Goal: Answer question/provide support: Share knowledge or assist other users

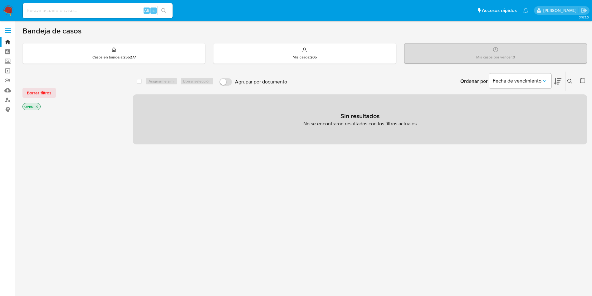
click at [101, 13] on input at bounding box center [98, 11] width 150 height 8
paste input "1237169748"
type input "1237169748"
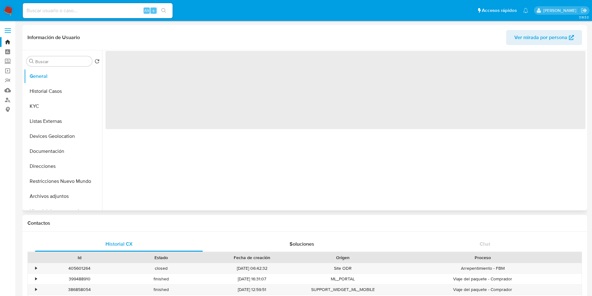
select select "10"
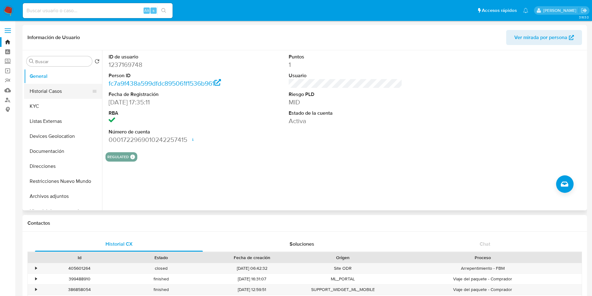
click at [65, 86] on button "Historial Casos" at bounding box center [60, 91] width 73 height 15
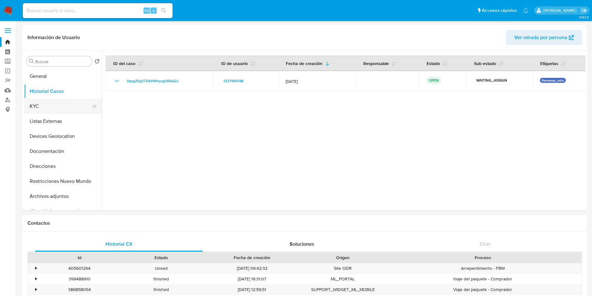
click at [49, 111] on button "KYC" at bounding box center [60, 106] width 73 height 15
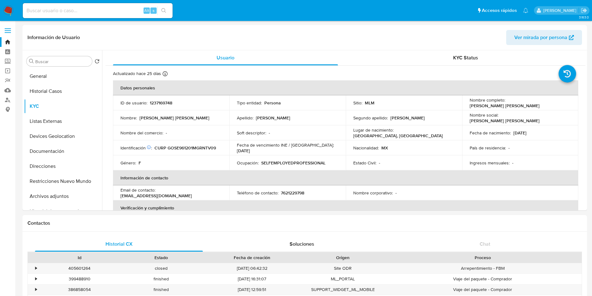
click at [290, 192] on p "7621229798" at bounding box center [292, 193] width 23 height 6
copy p "7621229798"
drag, startPoint x: 210, startPoint y: 194, endPoint x: 156, endPoint y: 191, distance: 54.4
click at [156, 191] on div "Email de contacto : eva.glzma@gmail.com" at bounding box center [171, 192] width 101 height 11
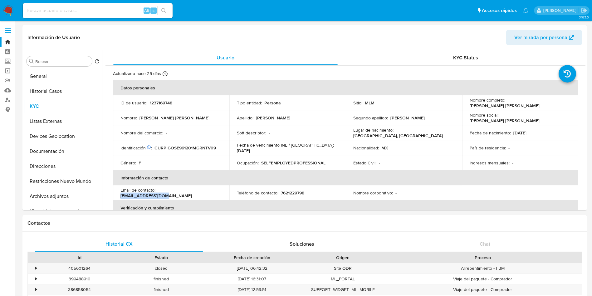
copy p "eva.glzma@gmail.com"
click at [555, 164] on div "Ingresos mensuales : -" at bounding box center [520, 163] width 101 height 6
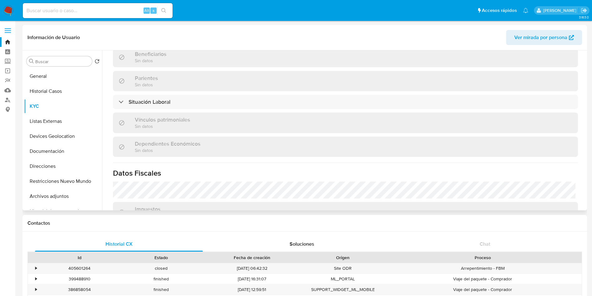
scroll to position [284, 0]
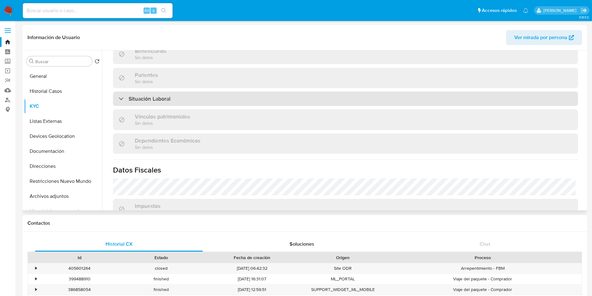
click at [288, 99] on div "Situación Laboral" at bounding box center [345, 98] width 465 height 14
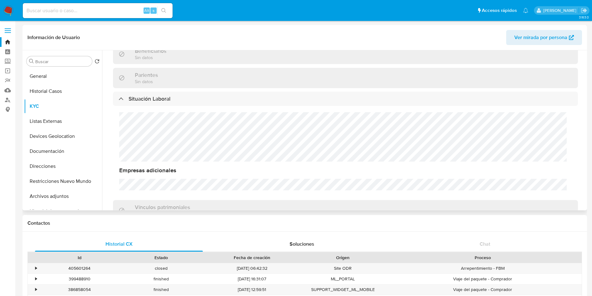
scroll to position [0, 0]
drag, startPoint x: 583, startPoint y: 146, endPoint x: 582, endPoint y: 162, distance: 16.6
click at [582, 162] on div "Actualizado hace 25 días Creado: 11/11/2022 15:35:13 Actualizado: 19/09/2025 06…" at bounding box center [346, 88] width 480 height 615
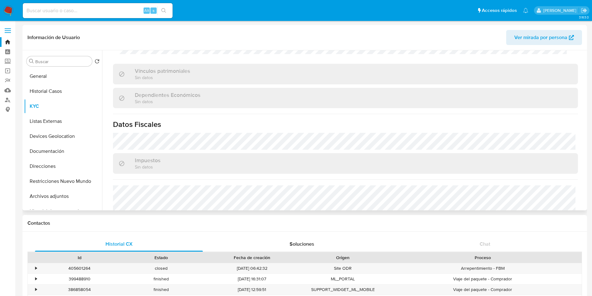
scroll to position [467, 0]
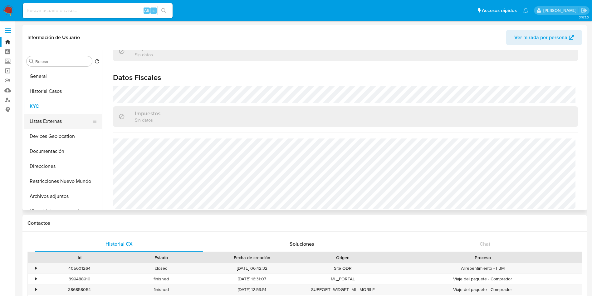
click at [57, 118] on button "Listas Externas" at bounding box center [60, 121] width 73 height 15
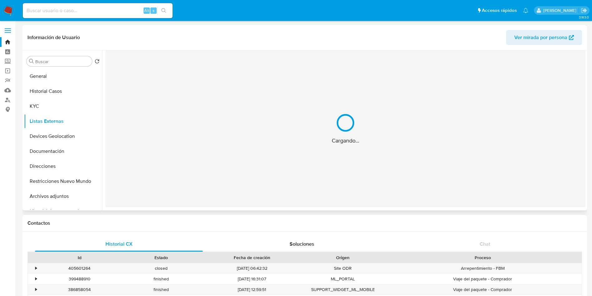
scroll to position [0, 0]
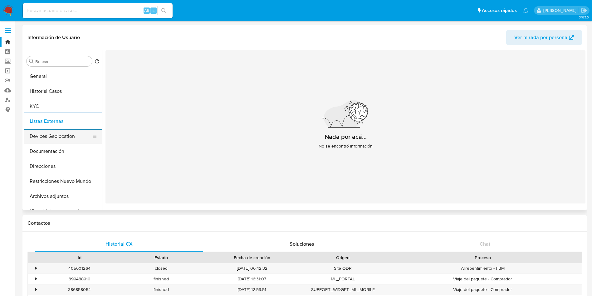
click at [60, 136] on button "Devices Geolocation" at bounding box center [60, 136] width 73 height 15
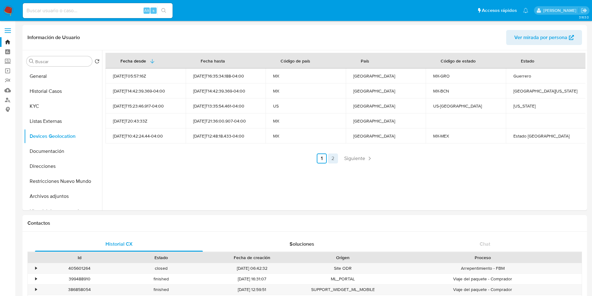
click at [330, 157] on link "2" at bounding box center [333, 158] width 10 height 10
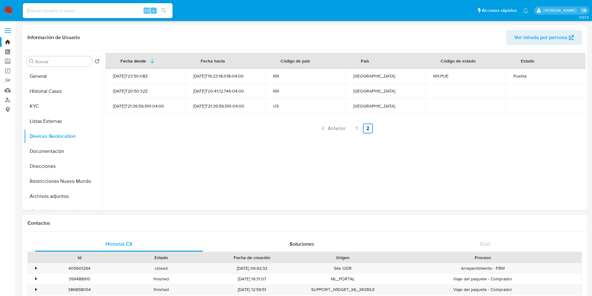
click at [516, 73] on div "Puebla" at bounding box center [546, 76] width 65 height 6
copy div "Puebla"
click at [354, 126] on link "1" at bounding box center [357, 128] width 10 height 10
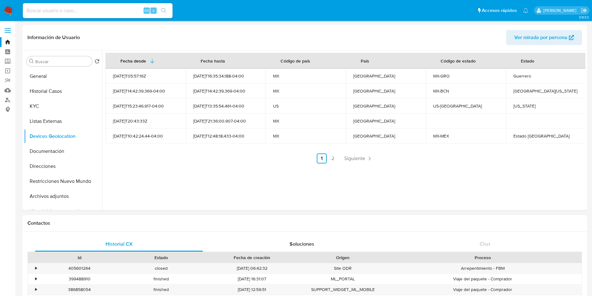
click at [520, 71] on td "Guerrero" at bounding box center [546, 75] width 80 height 15
click at [518, 76] on div "Guerrero" at bounding box center [546, 76] width 65 height 6
copy div "Guerrero"
click at [514, 107] on div "California" at bounding box center [546, 106] width 65 height 6
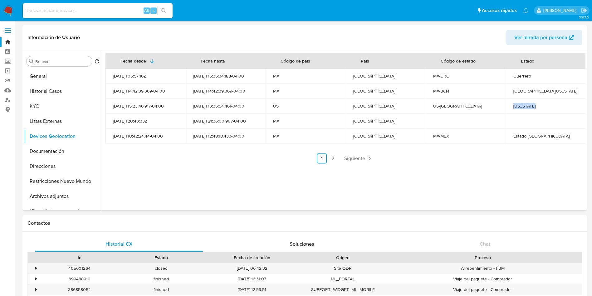
click at [514, 107] on div "California" at bounding box center [546, 106] width 65 height 6
copy div "California"
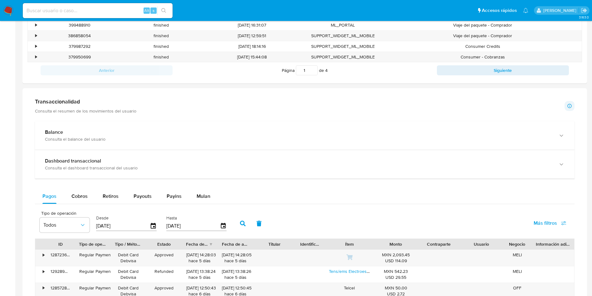
scroll to position [189, 0]
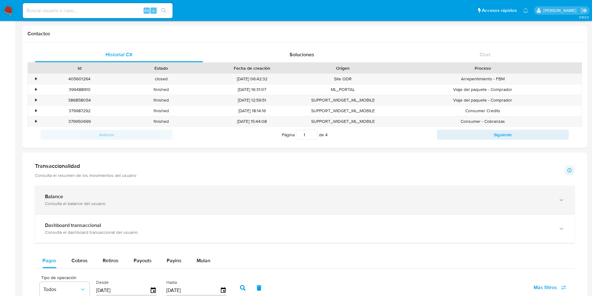
click at [129, 198] on div "Balance" at bounding box center [298, 196] width 507 height 6
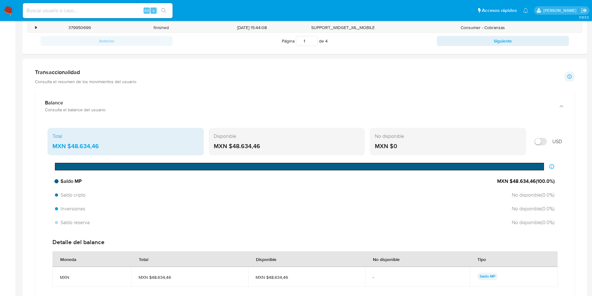
scroll to position [330, 0]
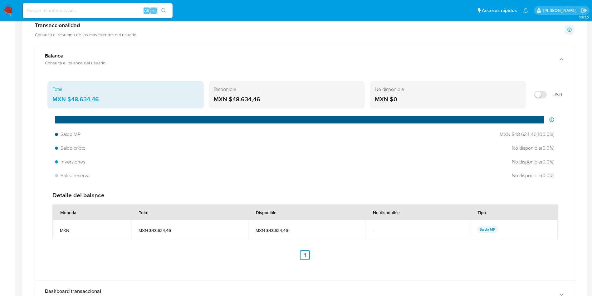
drag, startPoint x: 96, startPoint y: 96, endPoint x: 72, endPoint y: 96, distance: 24.1
click at [72, 96] on div "MXN $48.634,46" at bounding box center [125, 99] width 146 height 8
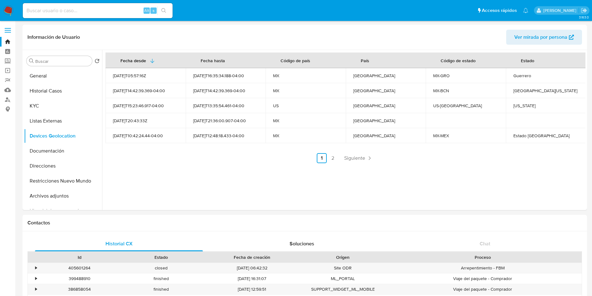
scroll to position [0, 0]
click at [52, 148] on button "Documentación" at bounding box center [60, 151] width 73 height 15
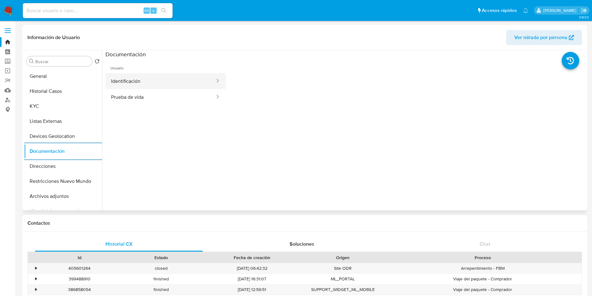
click at [148, 83] on button "Identificación" at bounding box center [161, 81] width 110 height 16
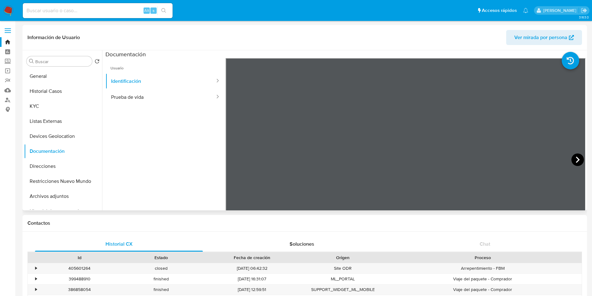
click at [574, 159] on icon at bounding box center [578, 159] width 12 height 12
click at [167, 91] on button "Prueba de vida" at bounding box center [161, 97] width 110 height 16
click at [56, 171] on button "Direcciones" at bounding box center [60, 166] width 73 height 15
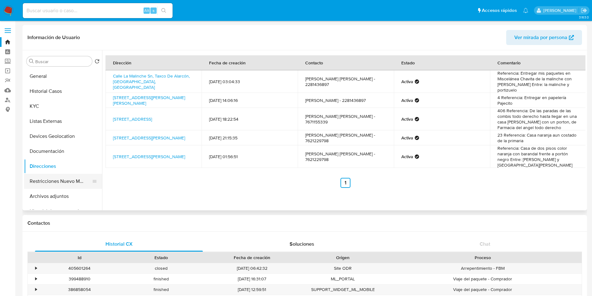
click at [68, 183] on button "Restricciones Nuevo Mundo" at bounding box center [60, 181] width 73 height 15
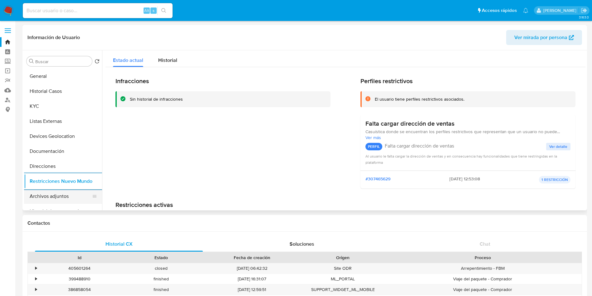
click at [50, 198] on button "Archivos adjuntos" at bounding box center [60, 196] width 73 height 15
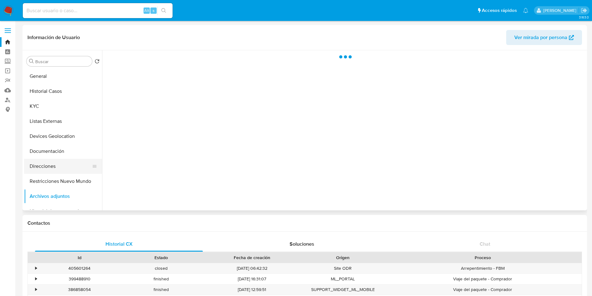
scroll to position [47, 0]
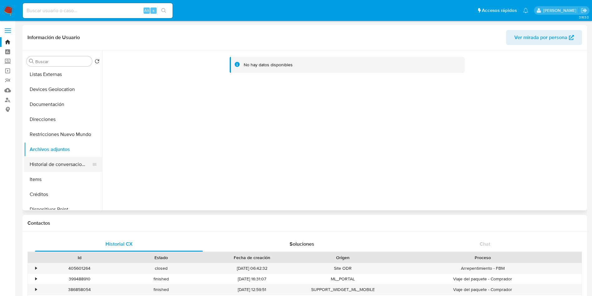
click at [60, 161] on button "Historial de conversaciones" at bounding box center [60, 164] width 73 height 15
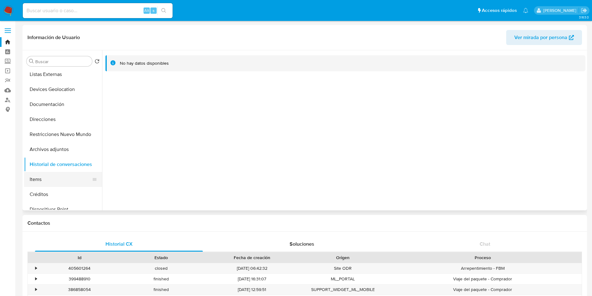
click at [43, 179] on button "Items" at bounding box center [60, 179] width 73 height 15
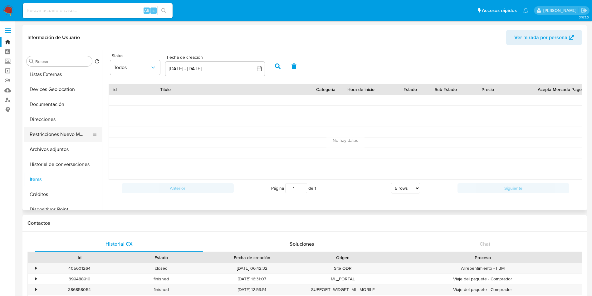
scroll to position [0, 0]
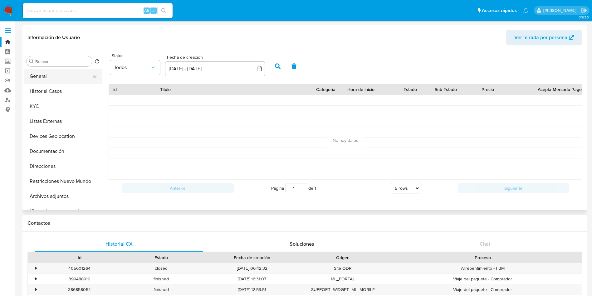
click at [49, 74] on button "General" at bounding box center [60, 76] width 73 height 15
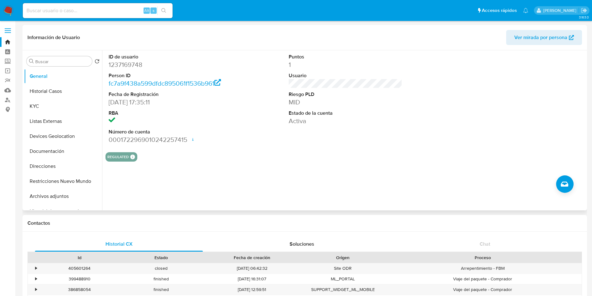
click at [431, 130] on div "ID de usuario 1237169748 Person ID fc7a9f438a599dfdc895061f1536b961 Fecha de Re…" at bounding box center [346, 98] width 480 height 97
click at [53, 105] on button "KYC" at bounding box center [60, 106] width 73 height 15
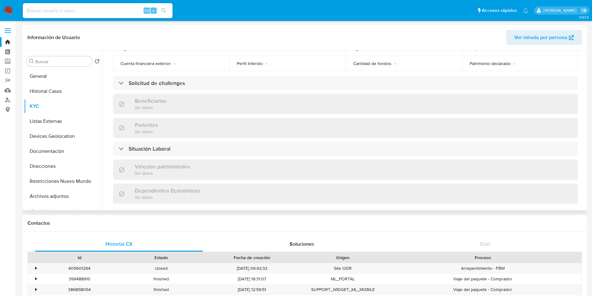
scroll to position [380, 0]
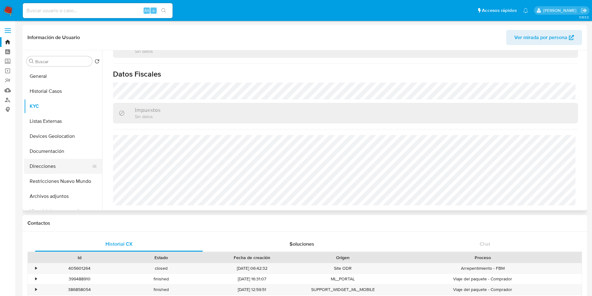
click at [53, 164] on button "Direcciones" at bounding box center [60, 166] width 73 height 15
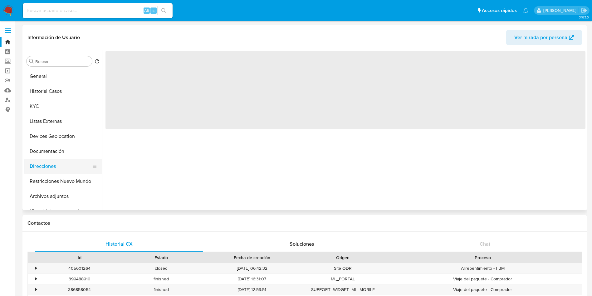
scroll to position [0, 0]
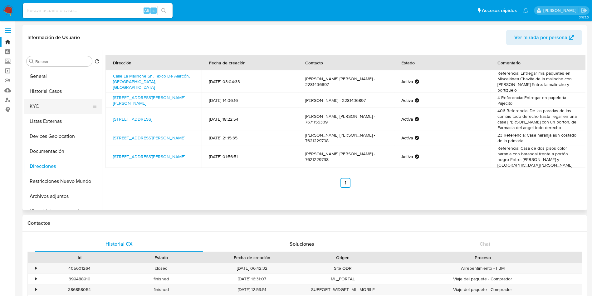
click at [44, 106] on button "KYC" at bounding box center [60, 106] width 73 height 15
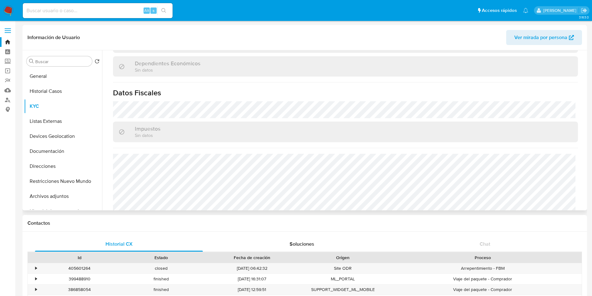
scroll to position [380, 0]
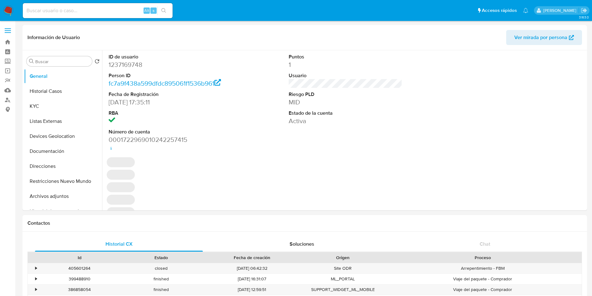
select select "10"
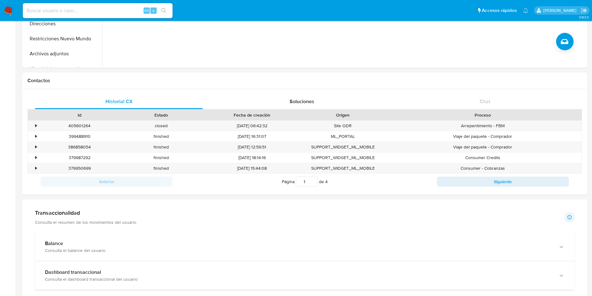
scroll to position [283, 0]
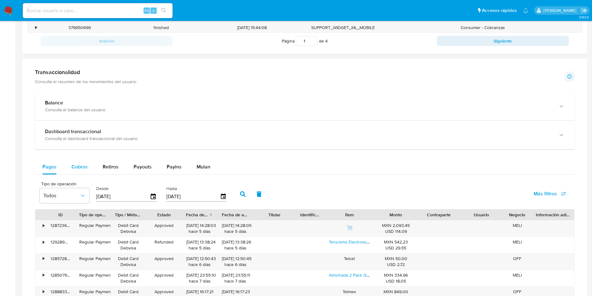
click at [72, 167] on span "Cobros" at bounding box center [80, 166] width 16 height 7
click at [237, 193] on button "button" at bounding box center [243, 193] width 16 height 15
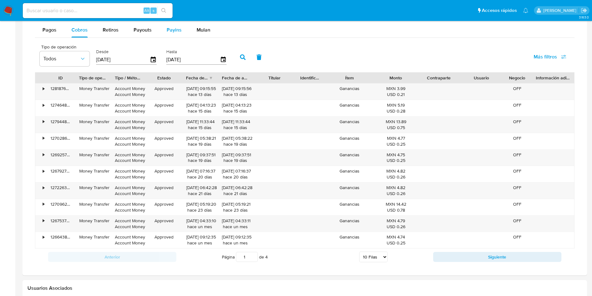
scroll to position [423, 0]
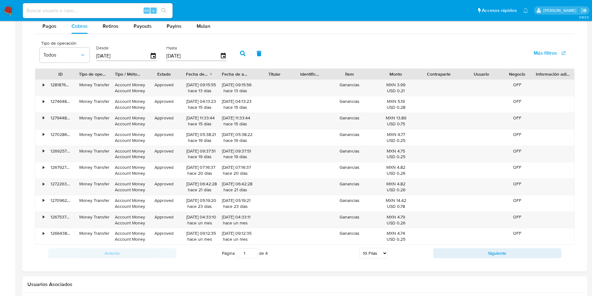
click at [379, 253] on select "5 Filas 10 Filas 20 Filas 25 Filas 50 Filas 100 Filas" at bounding box center [373, 253] width 28 height 11
select select "100"
click at [359, 248] on select "5 Filas 10 Filas 20 Filas 25 Filas 50 Filas 100 Filas" at bounding box center [373, 253] width 28 height 11
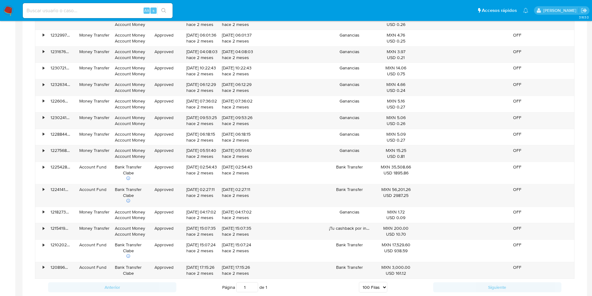
scroll to position [892, 0]
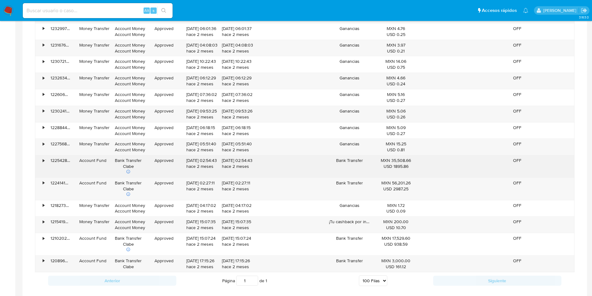
click at [128, 172] on icon at bounding box center [128, 171] width 4 height 4
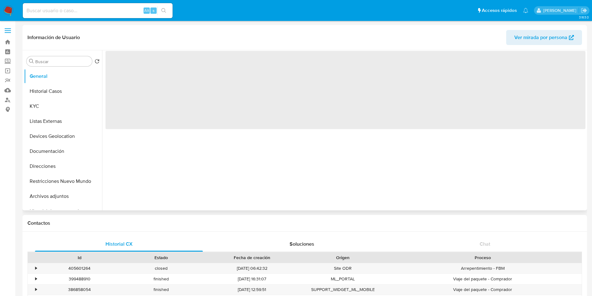
select select "10"
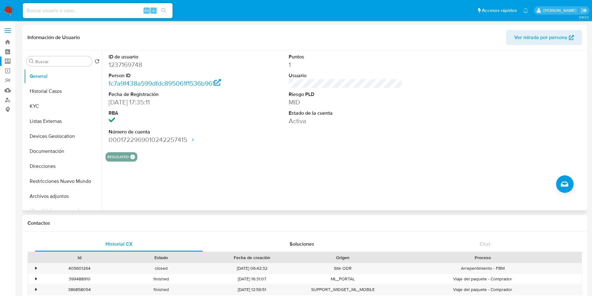
click at [9, 60] on label "Screening" at bounding box center [37, 62] width 74 height 10
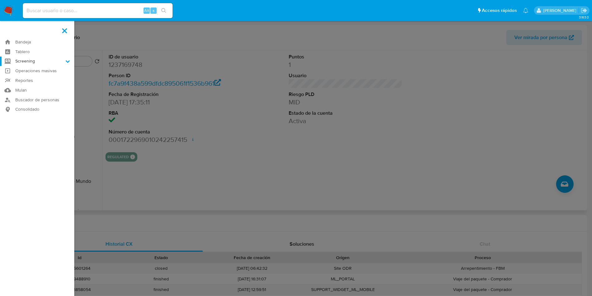
click at [0, 0] on input "Screening" at bounding box center [0, 0] width 0 height 0
click at [32, 85] on link "Herramientas" at bounding box center [37, 86] width 74 height 8
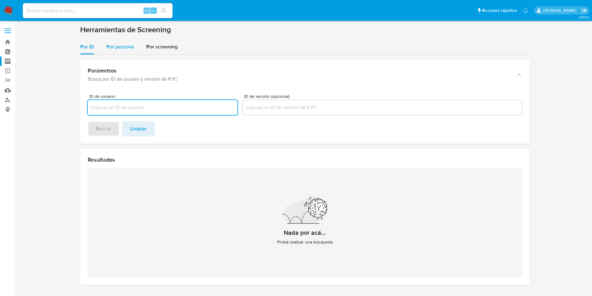
click at [119, 43] on span "Por persona" at bounding box center [119, 46] width 27 height 7
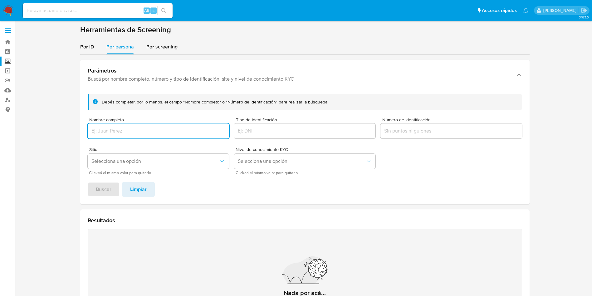
click at [124, 131] on input "Nombre completo" at bounding box center [158, 131] width 141 height 8
type input "VALENTIN CORTINA CRISTOBAL"
click at [108, 186] on span "Buscar" at bounding box center [104, 189] width 16 height 14
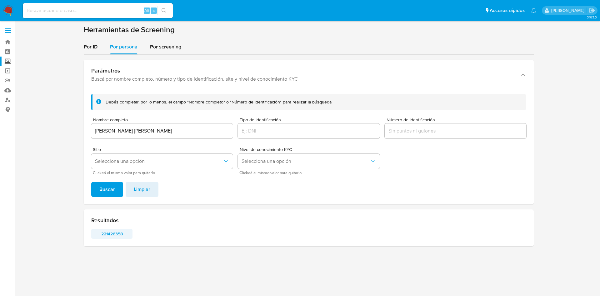
click at [113, 230] on span "221426358" at bounding box center [112, 233] width 32 height 9
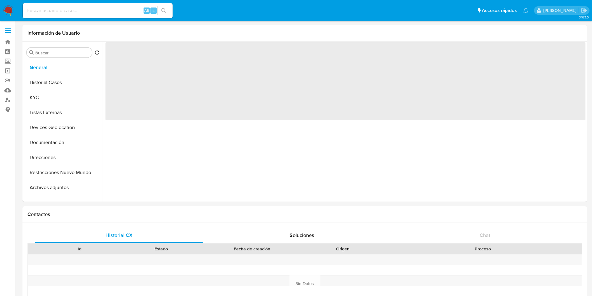
select select "10"
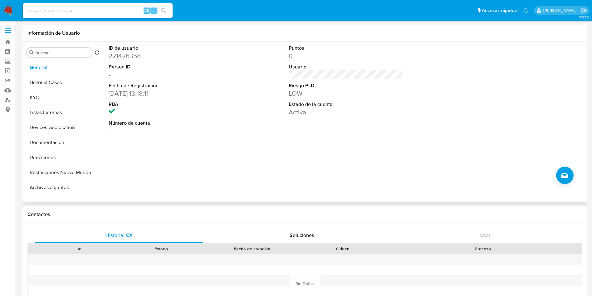
click at [350, 160] on div "ID de usuario 221426358 Person ID - Fecha de Registración [DATE] 13:18:11 RBA N…" at bounding box center [344, 122] width 484 height 160
click at [64, 84] on button "Historial Casos" at bounding box center [60, 82] width 73 height 15
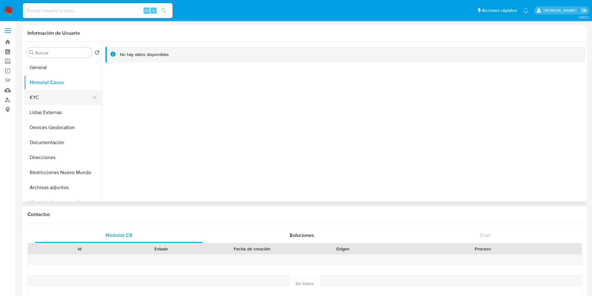
click at [36, 94] on button "KYC" at bounding box center [60, 97] width 73 height 15
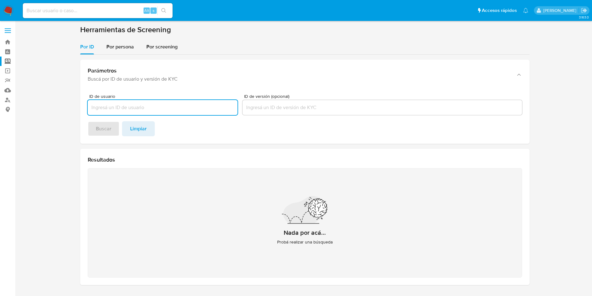
paste input "1237169748"
type input "1237169748"
click at [105, 131] on span "Buscar" at bounding box center [104, 129] width 16 height 14
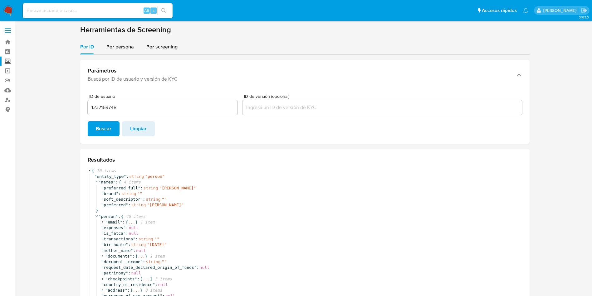
click at [76, 10] on input at bounding box center [98, 11] width 150 height 8
paste input "1237169748"
type input "1237169748"
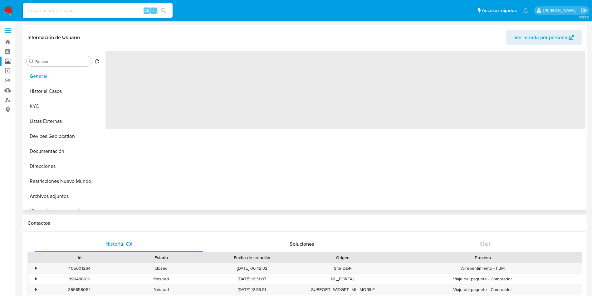
select select "10"
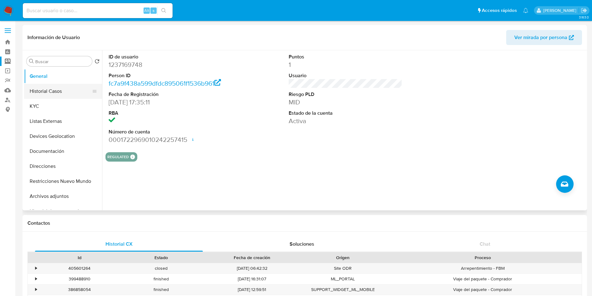
click at [55, 91] on button "Historial Casos" at bounding box center [60, 91] width 73 height 15
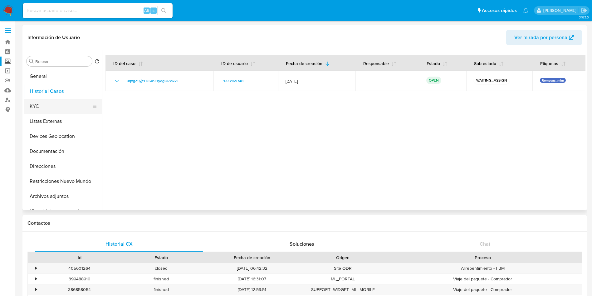
click at [45, 111] on button "KYC" at bounding box center [60, 106] width 73 height 15
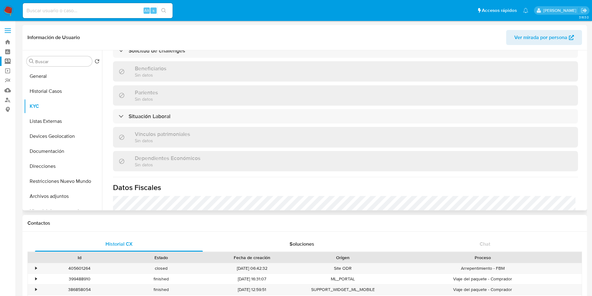
scroll to position [281, 0]
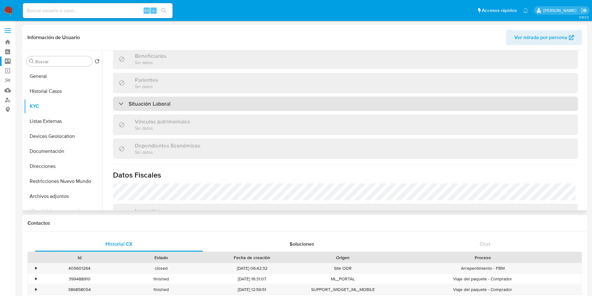
click at [265, 105] on div "Situación Laboral" at bounding box center [345, 103] width 465 height 14
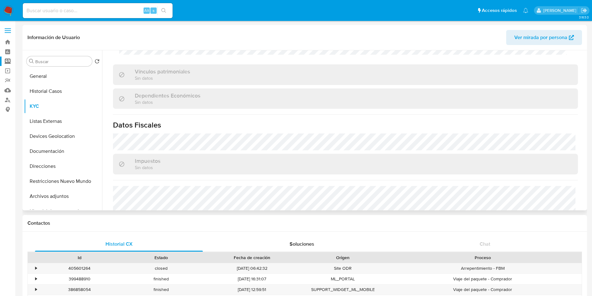
scroll to position [471, 0]
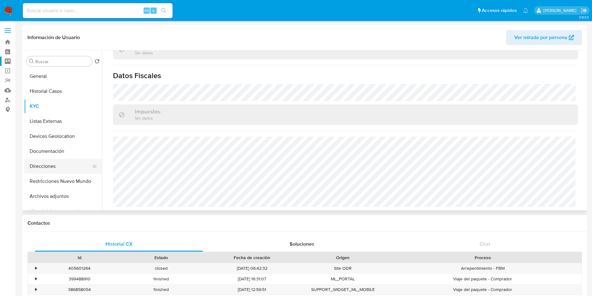
click at [52, 163] on button "Direcciones" at bounding box center [60, 166] width 73 height 15
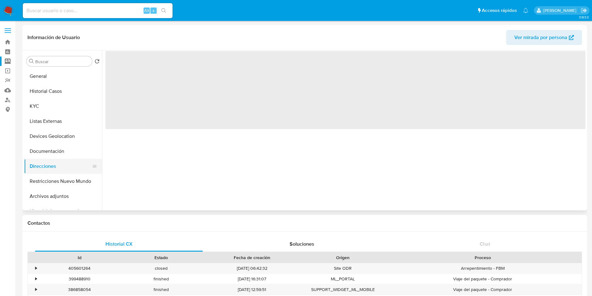
scroll to position [0, 0]
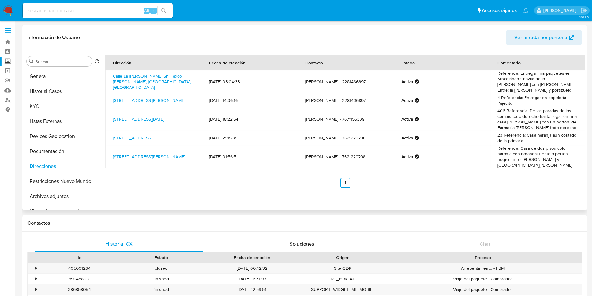
click at [215, 195] on div "Dirección Fecha de creación Contacto Estado Comentario Calle La Malinche Sn, Ta…" at bounding box center [344, 130] width 484 height 160
click at [337, 159] on td "Valentín Cortina Cristóbal - 7621229798" at bounding box center [346, 156] width 96 height 22
click at [311, 166] on div "Dirección Fecha de creación Contacto Estado Comentario Calle La Malinche Sn, Ta…" at bounding box center [346, 121] width 480 height 132
click at [127, 153] on link "Calle San Cristóbal 81, Perote, Veracruz, 91275, Mexico 81" at bounding box center [149, 156] width 72 height 6
click at [550, 149] on td "Referencia: Casa de dos pisos color naranja con barandal frente a portón negro …" at bounding box center [538, 156] width 96 height 22
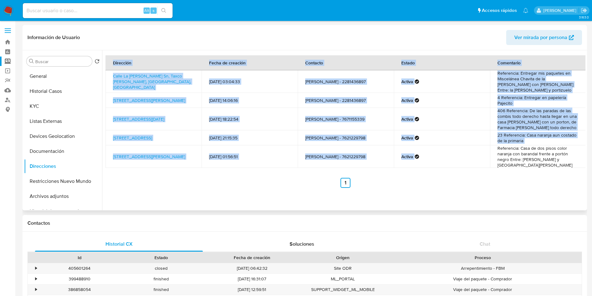
drag, startPoint x: 496, startPoint y: 146, endPoint x: 585, endPoint y: 157, distance: 89.7
click at [585, 157] on div "Dirección Fecha de creación Contacto Estado Comentario Calle La Malinche Sn, Ta…" at bounding box center [344, 130] width 484 height 160
click at [513, 151] on td "Referencia: Casa de dos pisos color naranja con barandal frente a portón negro …" at bounding box center [538, 156] width 96 height 22
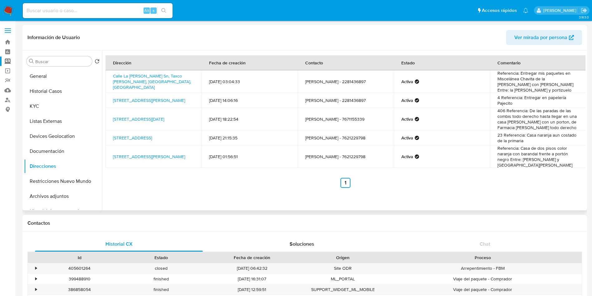
drag, startPoint x: 152, startPoint y: 155, endPoint x: 110, endPoint y: 151, distance: 41.7
click at [110, 151] on td "Calle San Cristóbal 81, Perote, Veracruz, 91275, Mexico 81" at bounding box center [154, 156] width 96 height 22
copy link "Calle San Cristóbal 81, Perote, Veracruz, 91275, Mexico 81"
click at [317, 155] on td "Valentín Cortina Cristóbal - 7621229798" at bounding box center [346, 156] width 96 height 22
click at [298, 146] on td "Valentín Cortina Cristóbal - 7621229798" at bounding box center [346, 156] width 96 height 22
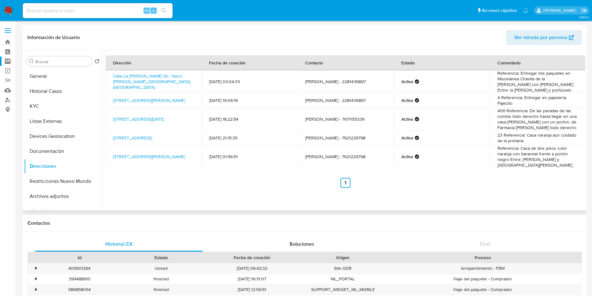
click at [371, 152] on td "Valentín Cortina Cristóbal - 7621229798" at bounding box center [346, 156] width 96 height 22
click at [319, 155] on td "Valentín Cortina Cristóbal - 7621229798" at bounding box center [346, 156] width 96 height 22
click at [298, 185] on div "Dirección Fecha de creación Contacto Estado Comentario Calle La Malinche Sn, Ta…" at bounding box center [344, 130] width 484 height 160
click at [9, 7] on img at bounding box center [8, 10] width 11 height 11
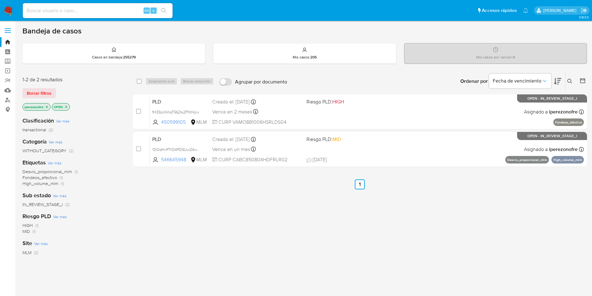
click at [571, 79] on icon at bounding box center [570, 81] width 5 height 5
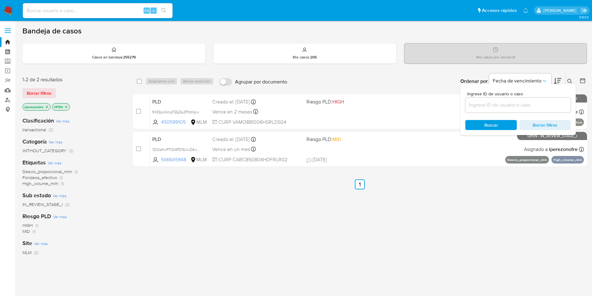
click at [482, 106] on input at bounding box center [519, 105] width 106 height 8
type input "1237169748"
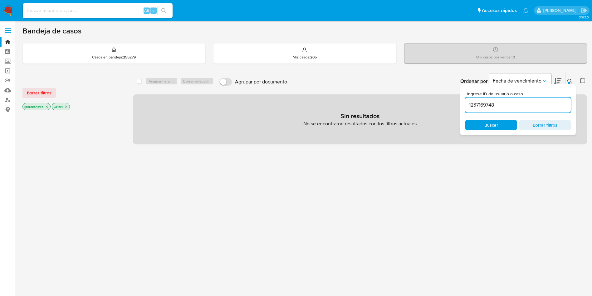
click at [46, 106] on icon "close-filter" at bounding box center [47, 107] width 4 height 4
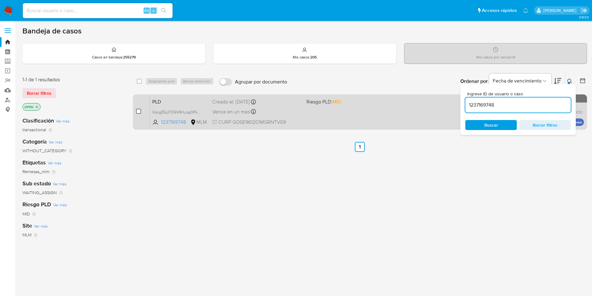
click at [140, 112] on input "checkbox" at bounding box center [138, 111] width 5 height 5
checkbox input "true"
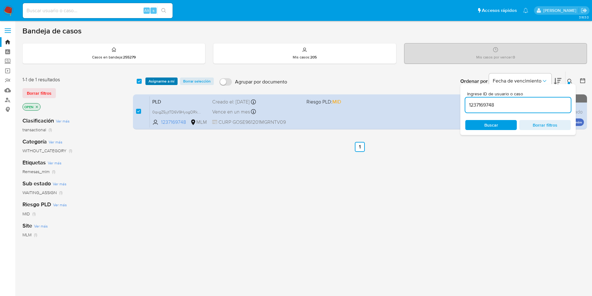
click at [161, 84] on span "Asignarme a mí" at bounding box center [162, 81] width 26 height 6
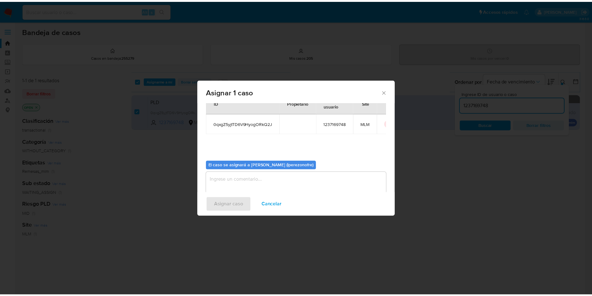
scroll to position [32, 0]
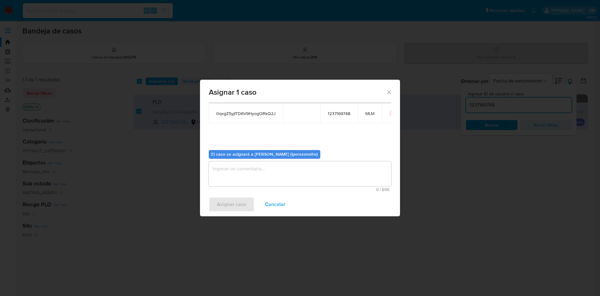
click at [276, 175] on textarea "assign-modal" at bounding box center [300, 173] width 182 height 25
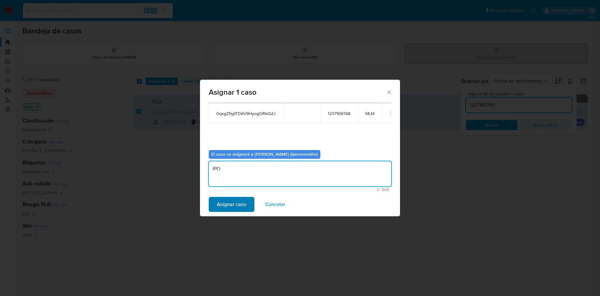
type textarea "IPO"
click at [247, 202] on button "Asignar caso" at bounding box center [232, 204] width 46 height 15
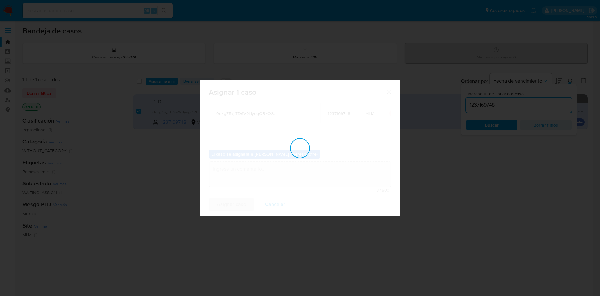
checkbox input "false"
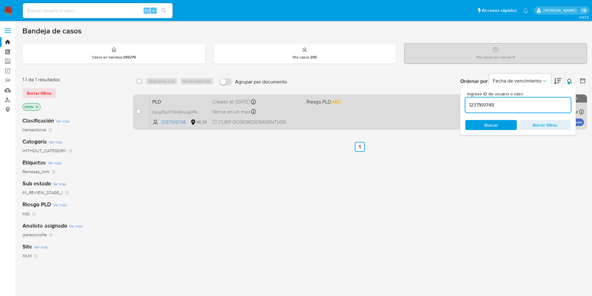
click at [312, 107] on div "PLD 0qxgZ5yjtTD6V9HyogORkQ2J 1237169748 MLM Riesgo PLD: MID Creado el: [DATE] C…" at bounding box center [367, 112] width 434 height 32
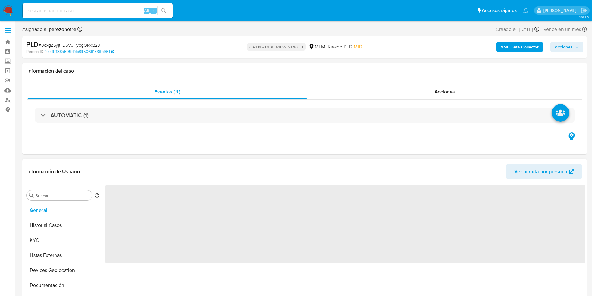
scroll to position [94, 0]
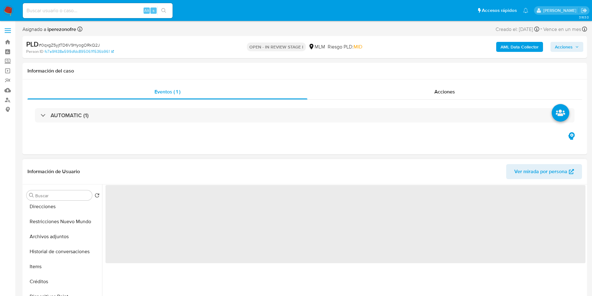
select select "10"
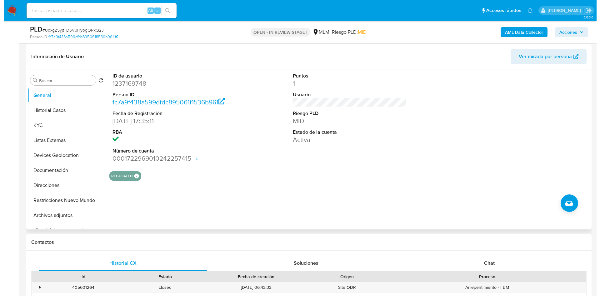
scroll to position [47, 0]
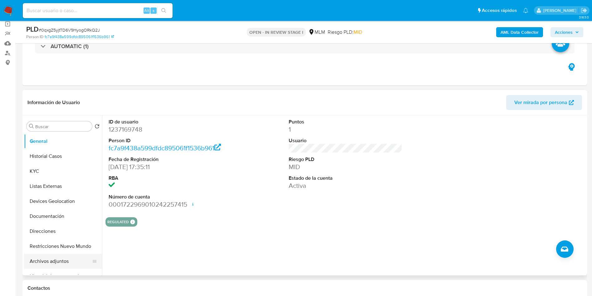
click at [63, 259] on button "Archivos adjuntos" at bounding box center [60, 261] width 73 height 15
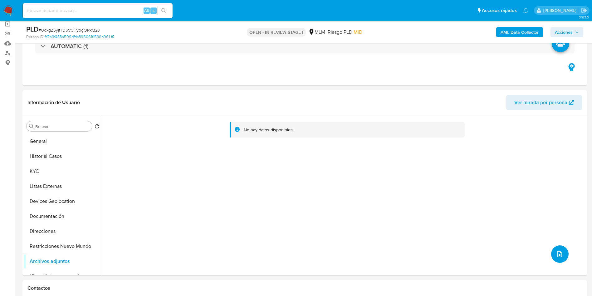
click at [559, 250] on button "upload-file" at bounding box center [559, 253] width 17 height 17
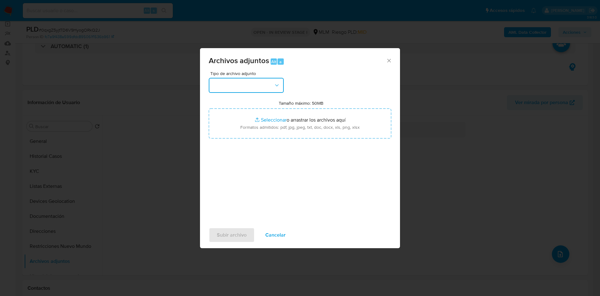
click at [248, 84] on button "button" at bounding box center [246, 85] width 75 height 15
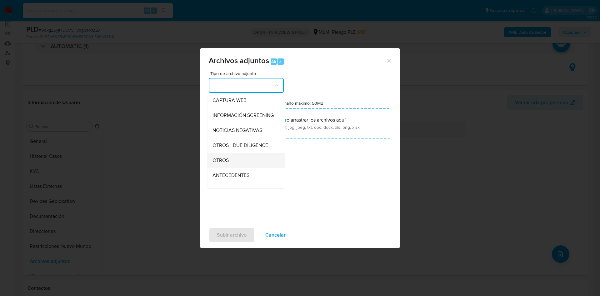
click at [235, 168] on div "OTROS" at bounding box center [244, 160] width 64 height 15
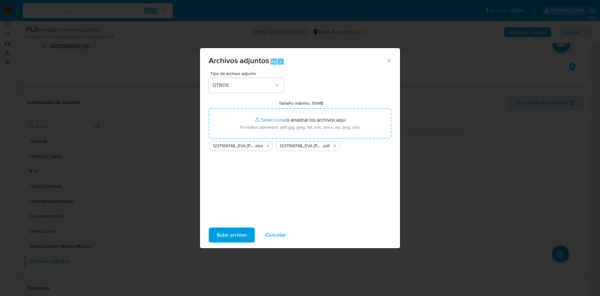
click at [238, 233] on span "Subir archivo" at bounding box center [232, 235] width 30 height 14
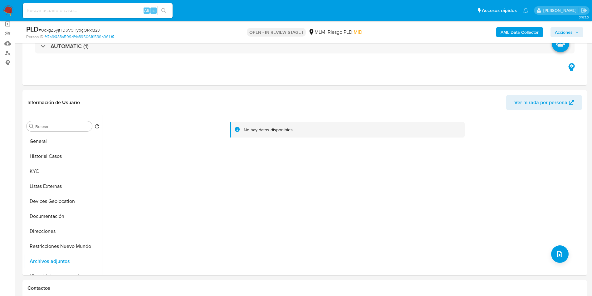
click at [73, 245] on button "Restricciones Nuevo Mundo" at bounding box center [63, 246] width 78 height 15
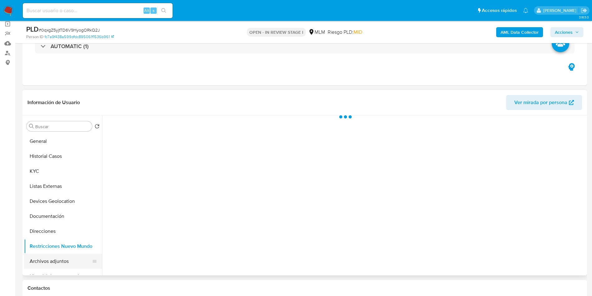
click at [69, 264] on button "Archivos adjuntos" at bounding box center [60, 261] width 73 height 15
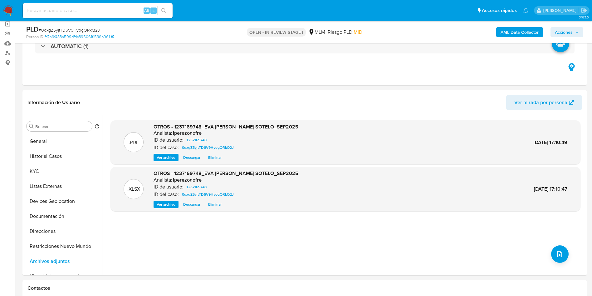
click at [577, 30] on icon "button" at bounding box center [578, 32] width 4 height 4
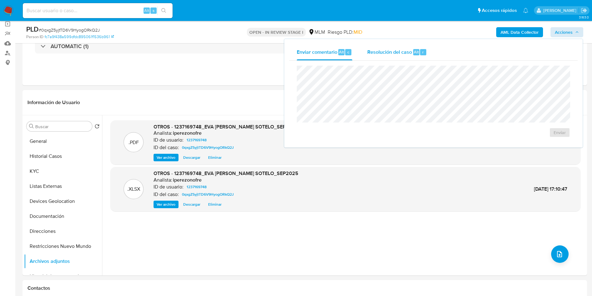
click at [381, 48] on span "Resolución del caso" at bounding box center [390, 51] width 45 height 7
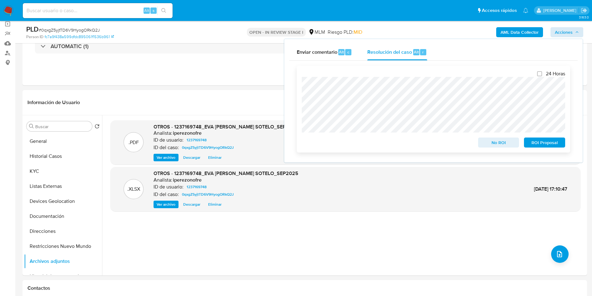
click at [498, 140] on span "No ROI" at bounding box center [499, 142] width 32 height 9
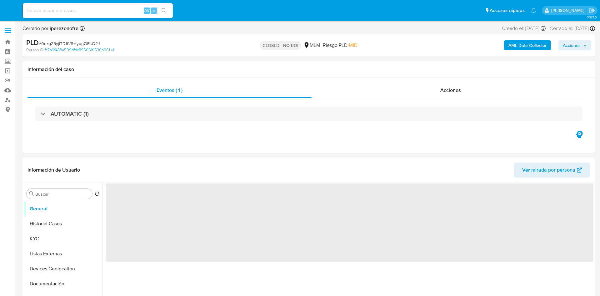
select select "10"
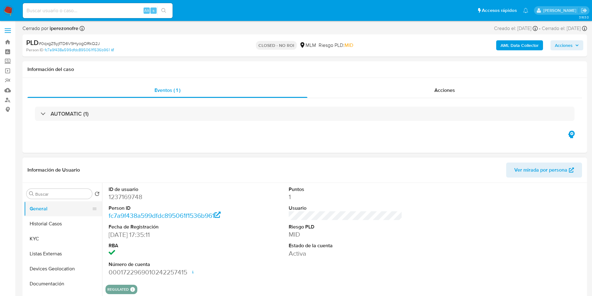
click at [53, 212] on button "General" at bounding box center [60, 208] width 73 height 15
click at [53, 223] on button "Historial Casos" at bounding box center [60, 223] width 73 height 15
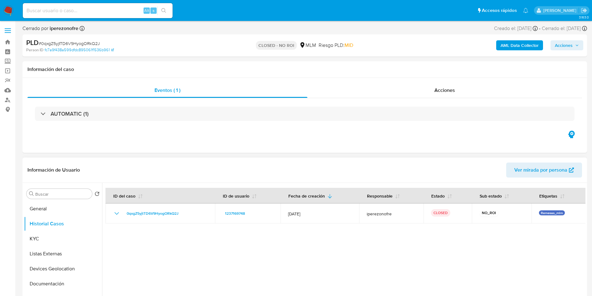
click at [430, 236] on div at bounding box center [344, 263] width 484 height 160
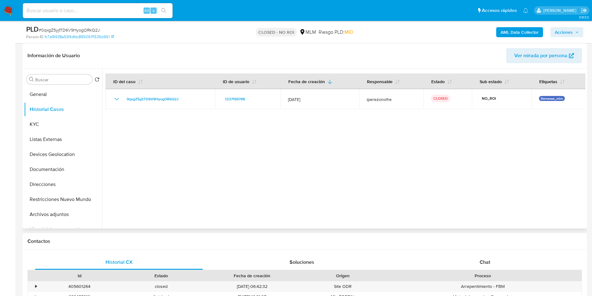
scroll to position [94, 0]
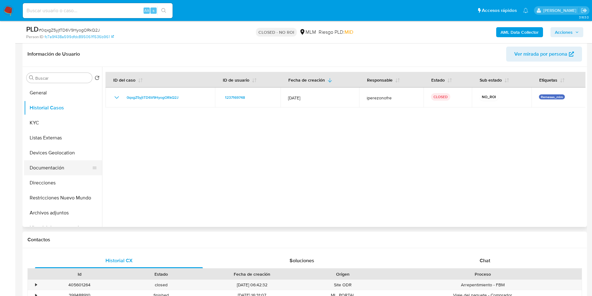
click at [59, 168] on button "Documentación" at bounding box center [60, 167] width 73 height 15
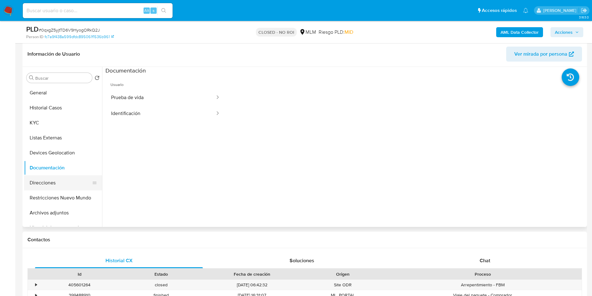
scroll to position [47, 0]
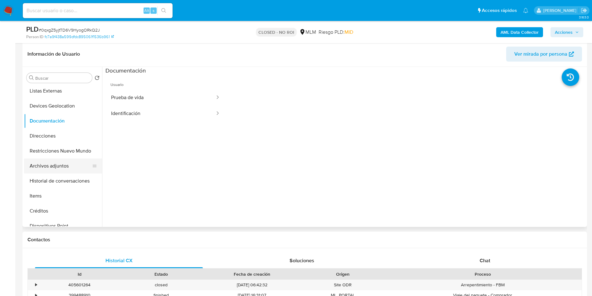
click at [55, 160] on button "Archivos adjuntos" at bounding box center [60, 165] width 73 height 15
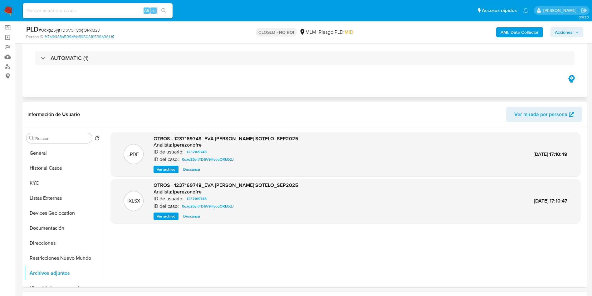
scroll to position [0, 0]
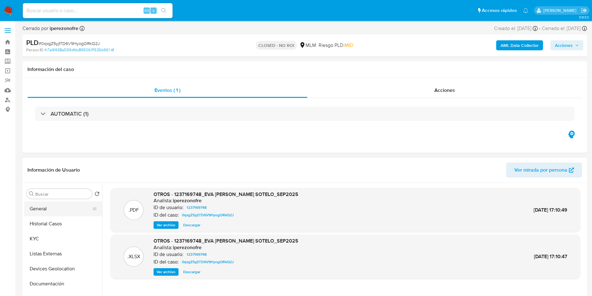
click at [45, 207] on button "General" at bounding box center [60, 208] width 73 height 15
